Goal: Find specific page/section

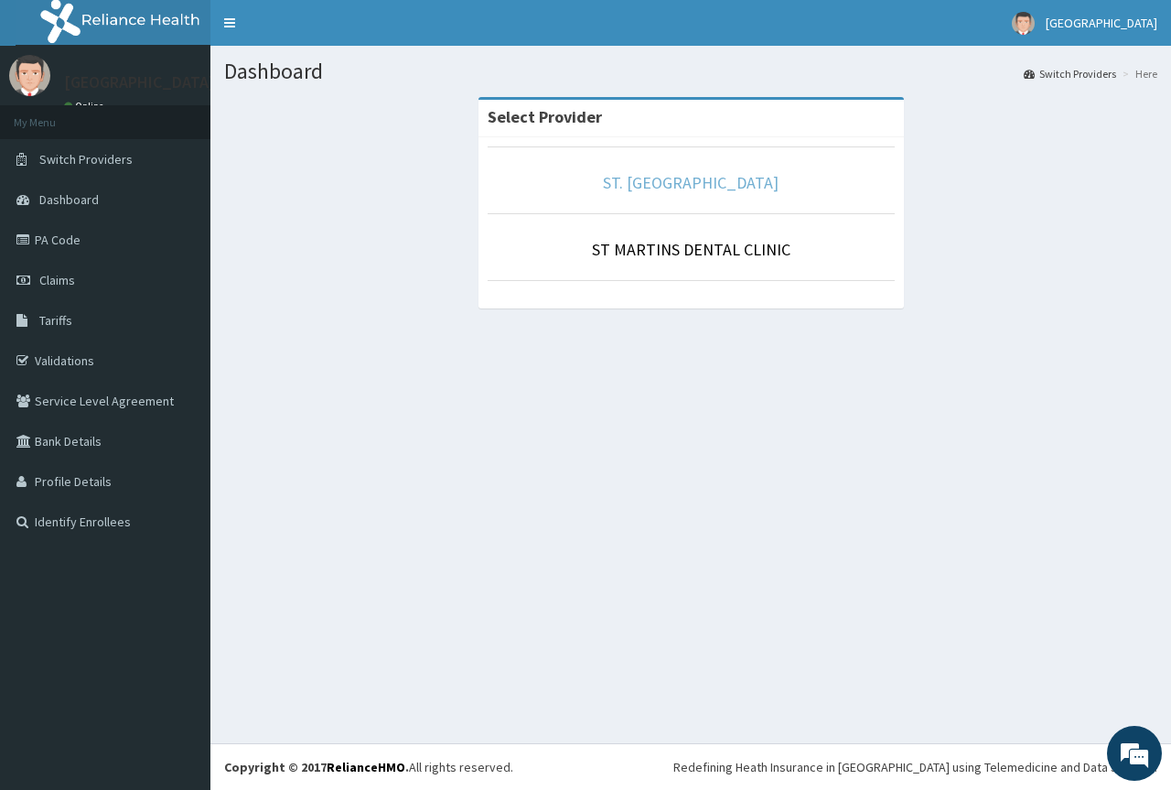
click at [688, 184] on link "ST. [GEOGRAPHIC_DATA]" at bounding box center [691, 182] width 176 height 21
